Goal: Task Accomplishment & Management: Use online tool/utility

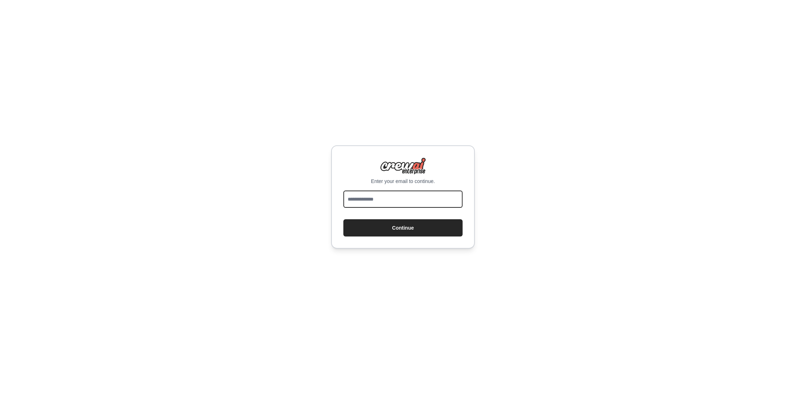
click at [385, 198] on input "email" at bounding box center [402, 199] width 119 height 17
type input "**********"
click at [392, 233] on button "Continue" at bounding box center [402, 227] width 119 height 17
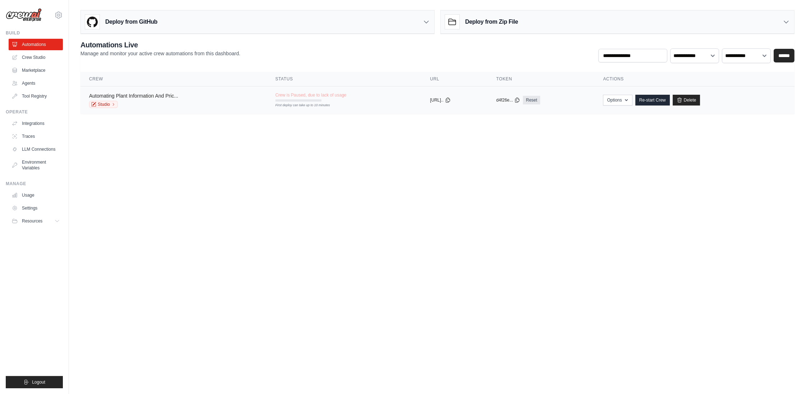
click at [169, 99] on link "Automating Plant Information And Pric..." at bounding box center [133, 96] width 89 height 6
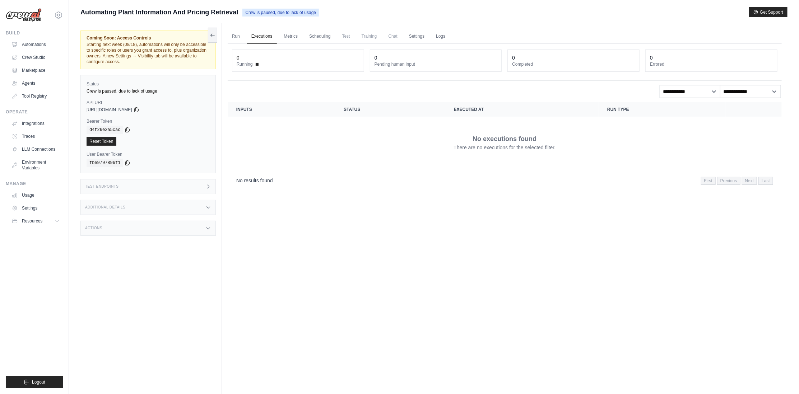
click at [319, 13] on span "Crew is paused, due to lack of usage" at bounding box center [280, 13] width 76 height 8
click at [290, 9] on span "Crew is paused, due to lack of usage" at bounding box center [280, 13] width 76 height 8
click at [241, 38] on link "Run" at bounding box center [236, 36] width 17 height 15
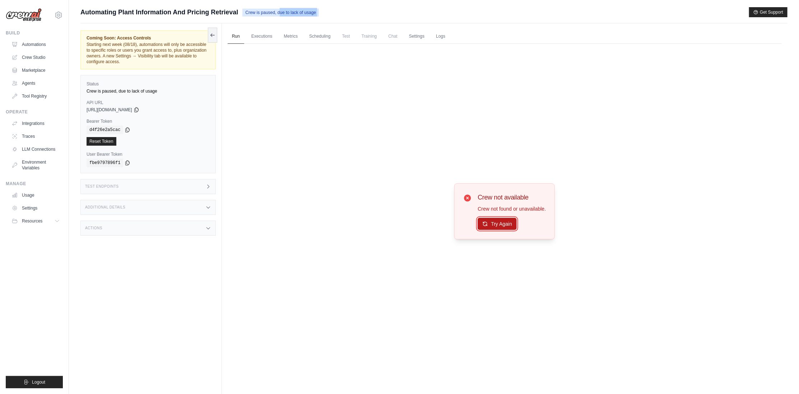
click at [503, 228] on button "Try Again" at bounding box center [497, 224] width 39 height 12
click at [273, 39] on link "Executions" at bounding box center [262, 36] width 30 height 15
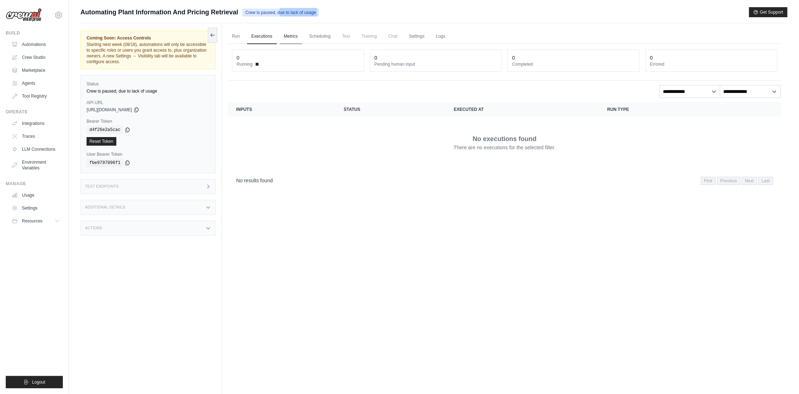
click at [300, 40] on link "Metrics" at bounding box center [291, 36] width 23 height 15
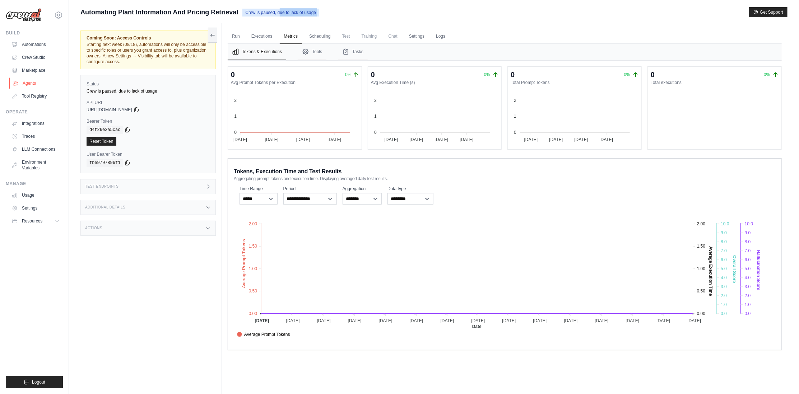
click at [25, 87] on link "Agents" at bounding box center [36, 83] width 54 height 11
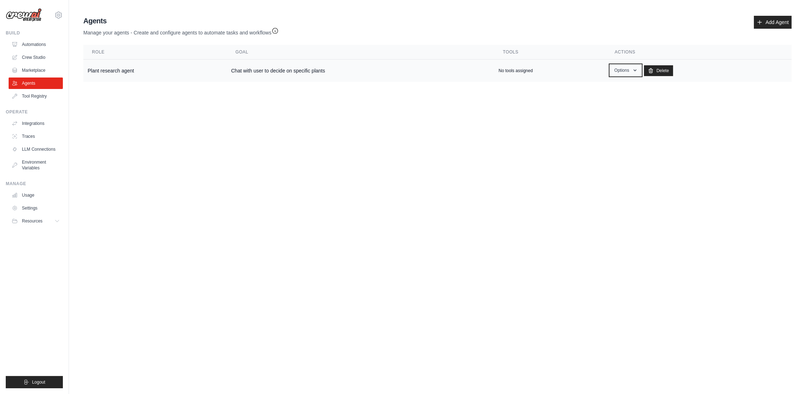
click at [634, 76] on button "Options" at bounding box center [625, 70] width 31 height 11
click at [604, 93] on link "Show" at bounding box center [615, 86] width 52 height 13
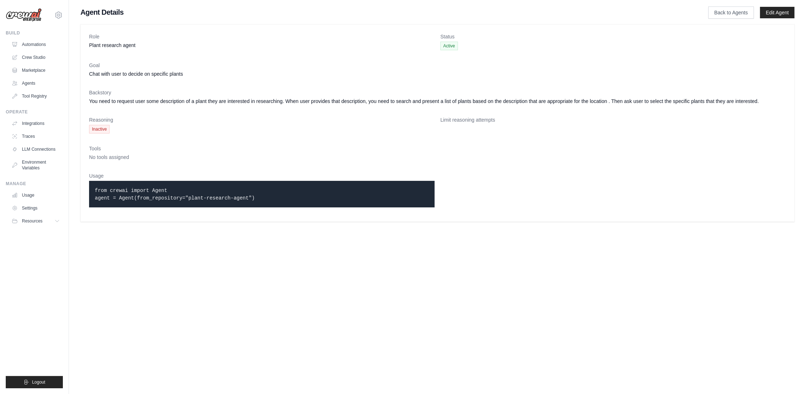
click at [133, 201] on code "from crewai import Agent agent = Agent(from_repository="plant-research-agent")" at bounding box center [175, 194] width 160 height 13
drag, startPoint x: 133, startPoint y: 210, endPoint x: 280, endPoint y: 220, distance: 147.5
click at [280, 202] on p "from crewai import Agent agent = Agent(from_repository="plant-research-agent")" at bounding box center [262, 194] width 334 height 15
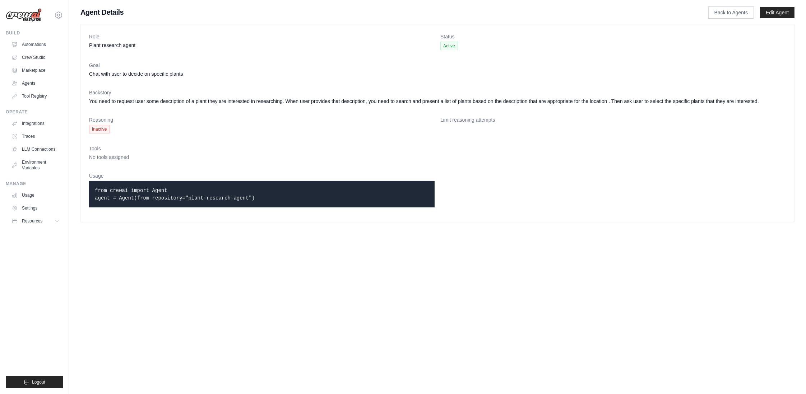
copy code "from crewai import Agent agent = Agent(from_repository="plant-research-agent")"
